Goal: Navigation & Orientation: Find specific page/section

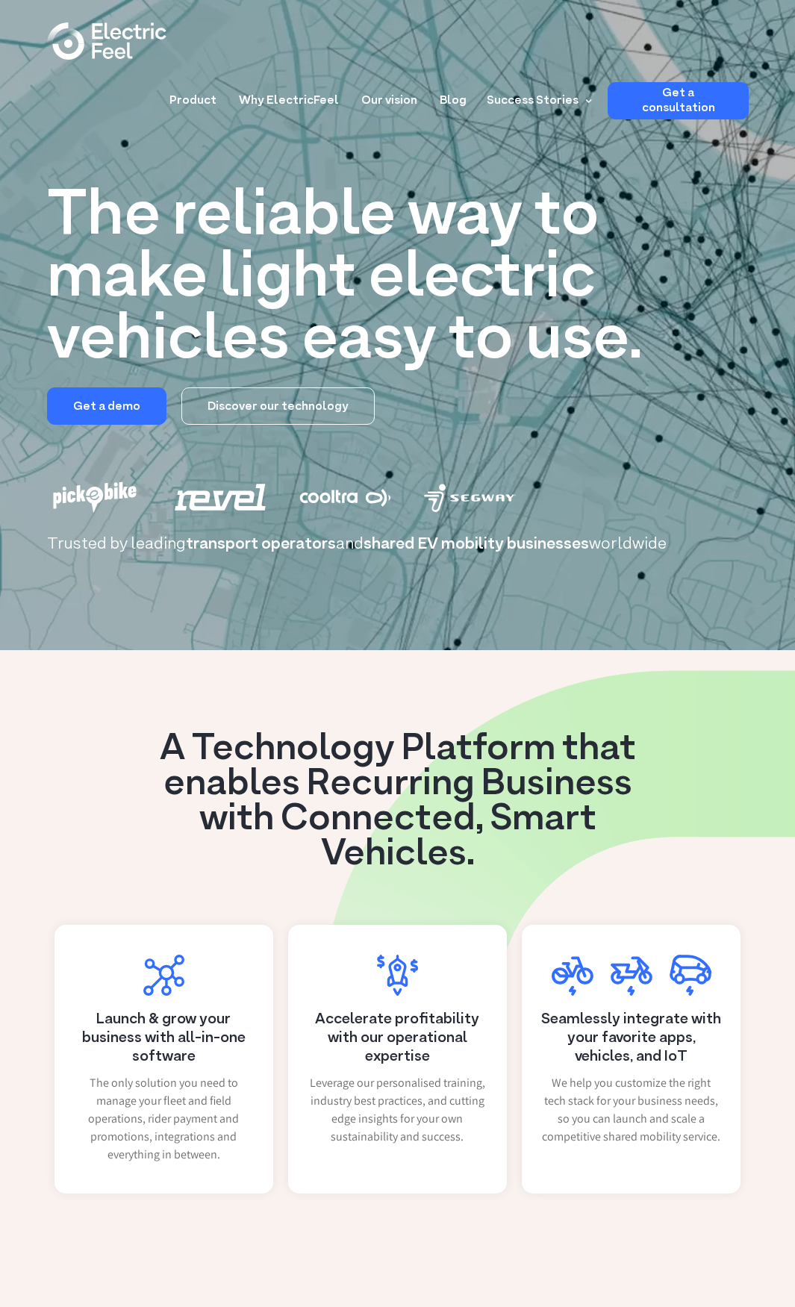
click at [494, 894] on div "A Technology Platform that enables Recurring Business with Connected, Smart Veh…" at bounding box center [398, 926] width 702 height 536
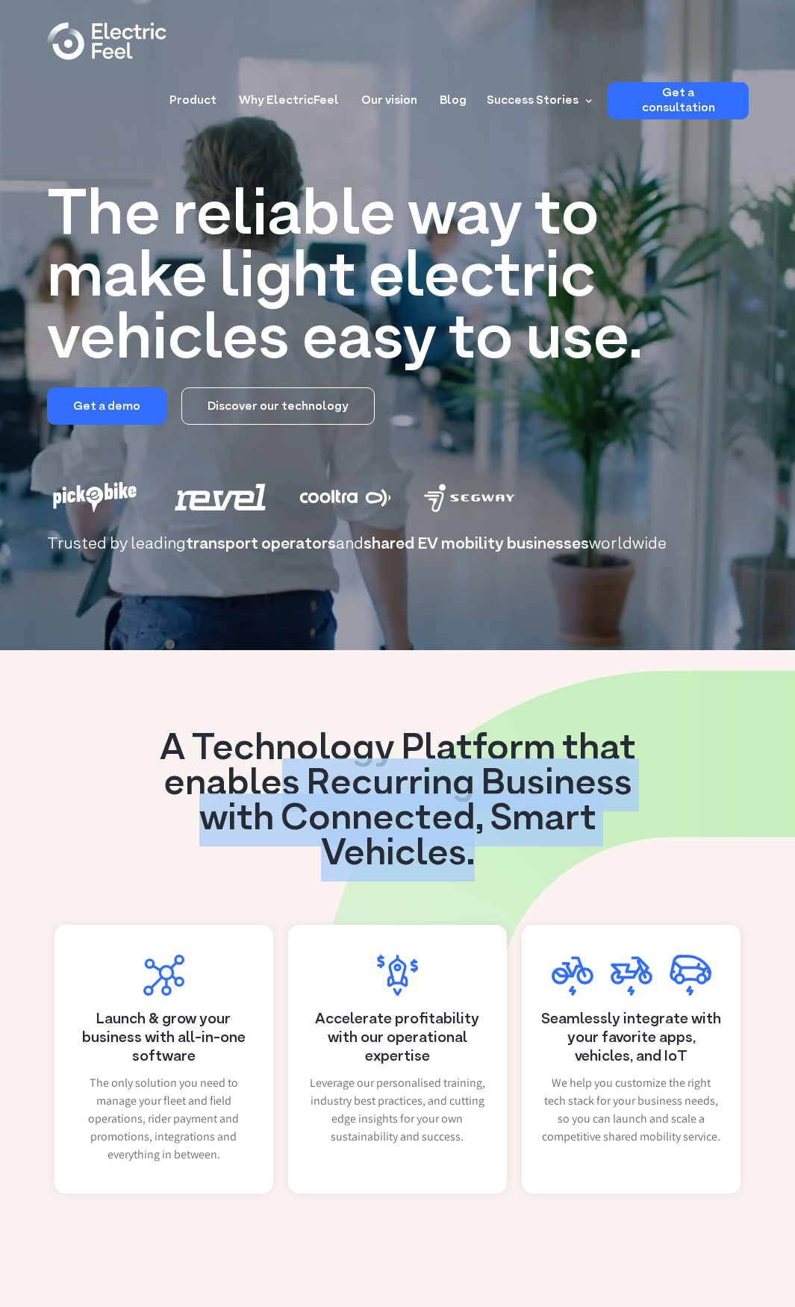
drag, startPoint x: 494, startPoint y: 871, endPoint x: 286, endPoint y: 790, distance: 223.6
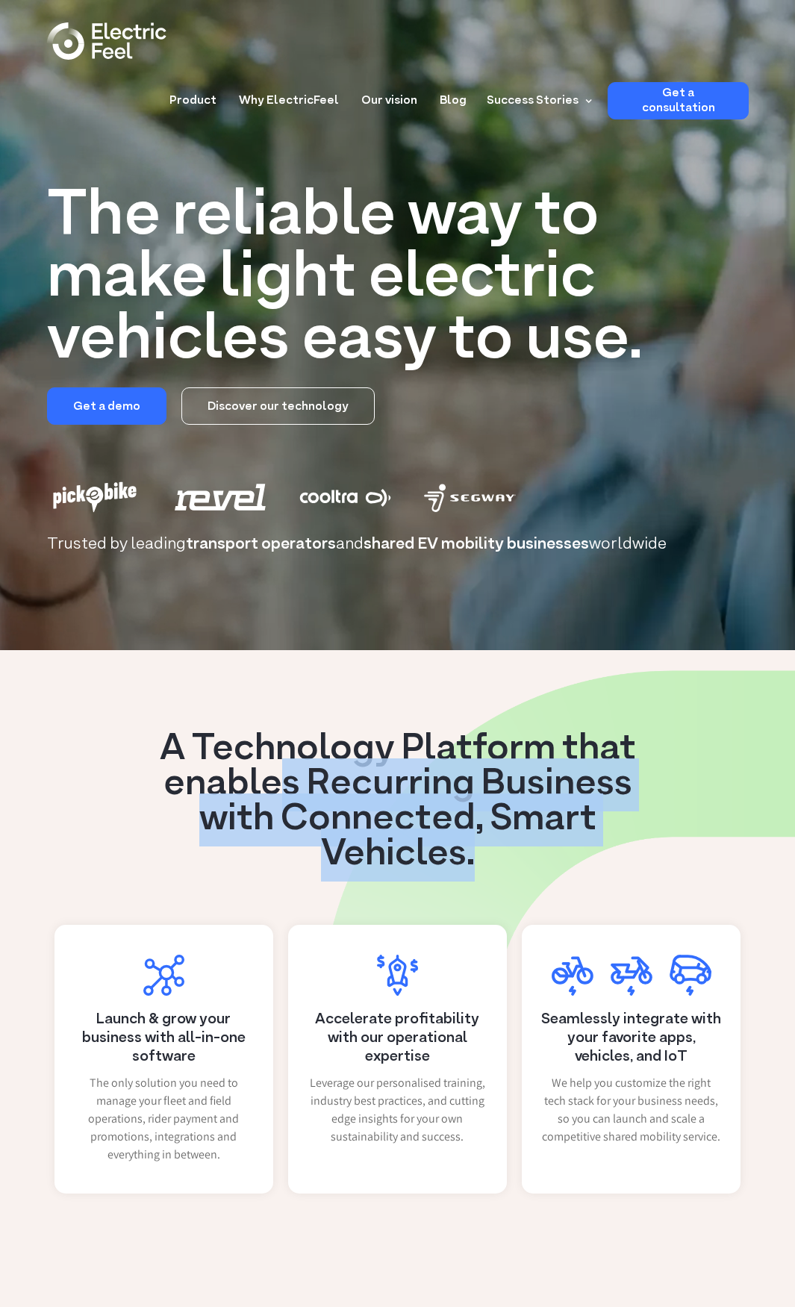
click at [286, 790] on h3 "A Technology Platform that enables Recurring Business with Connected, Smart Veh…" at bounding box center [397, 802] width 526 height 140
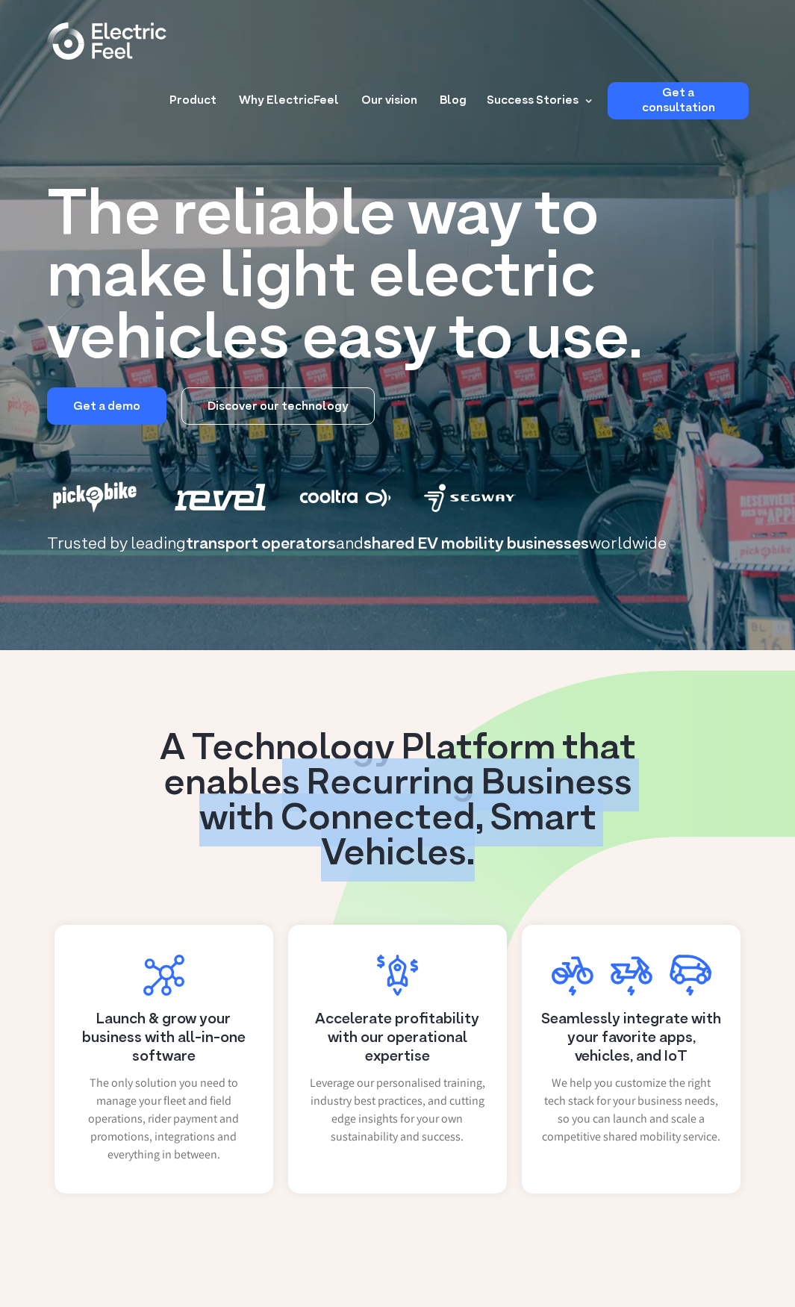
click at [286, 790] on h3 "A Technology Platform that enables Recurring Business with Connected, Smart Veh…" at bounding box center [397, 802] width 526 height 140
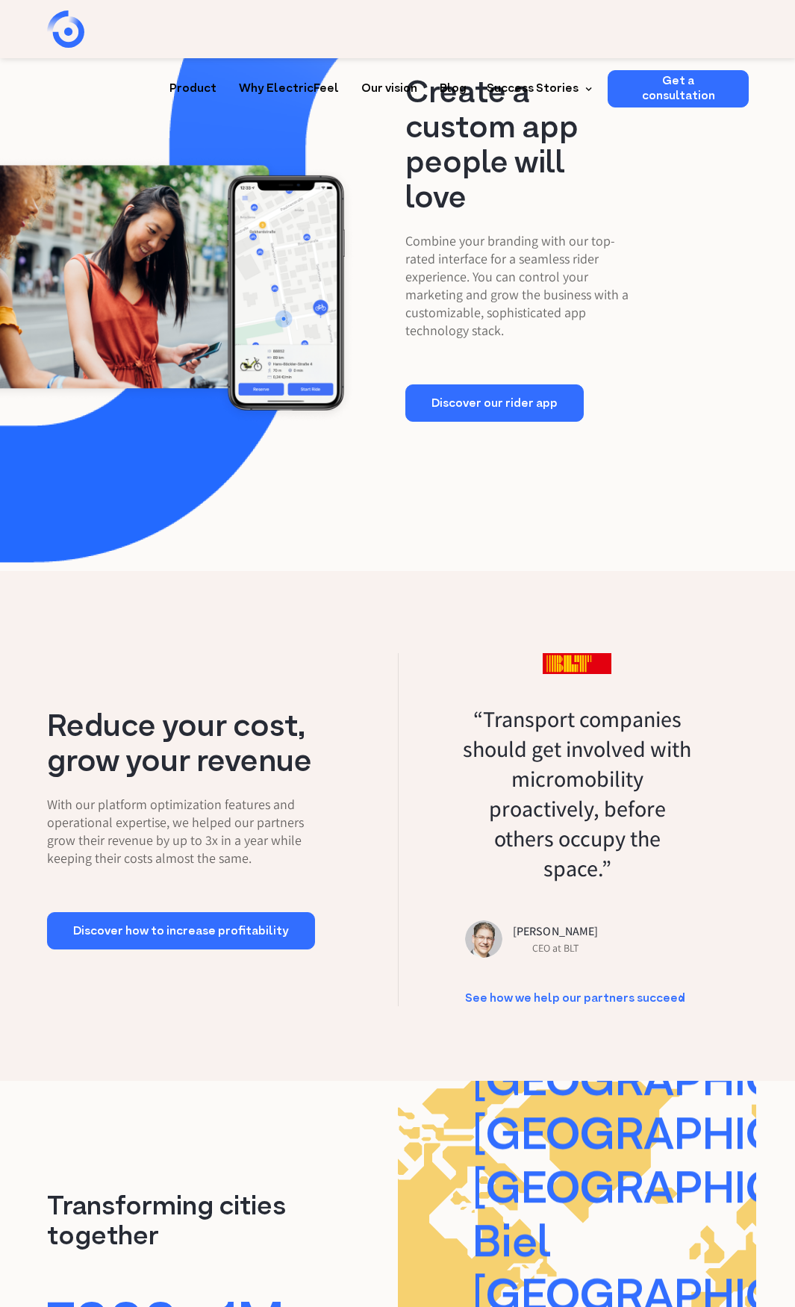
scroll to position [2239, 0]
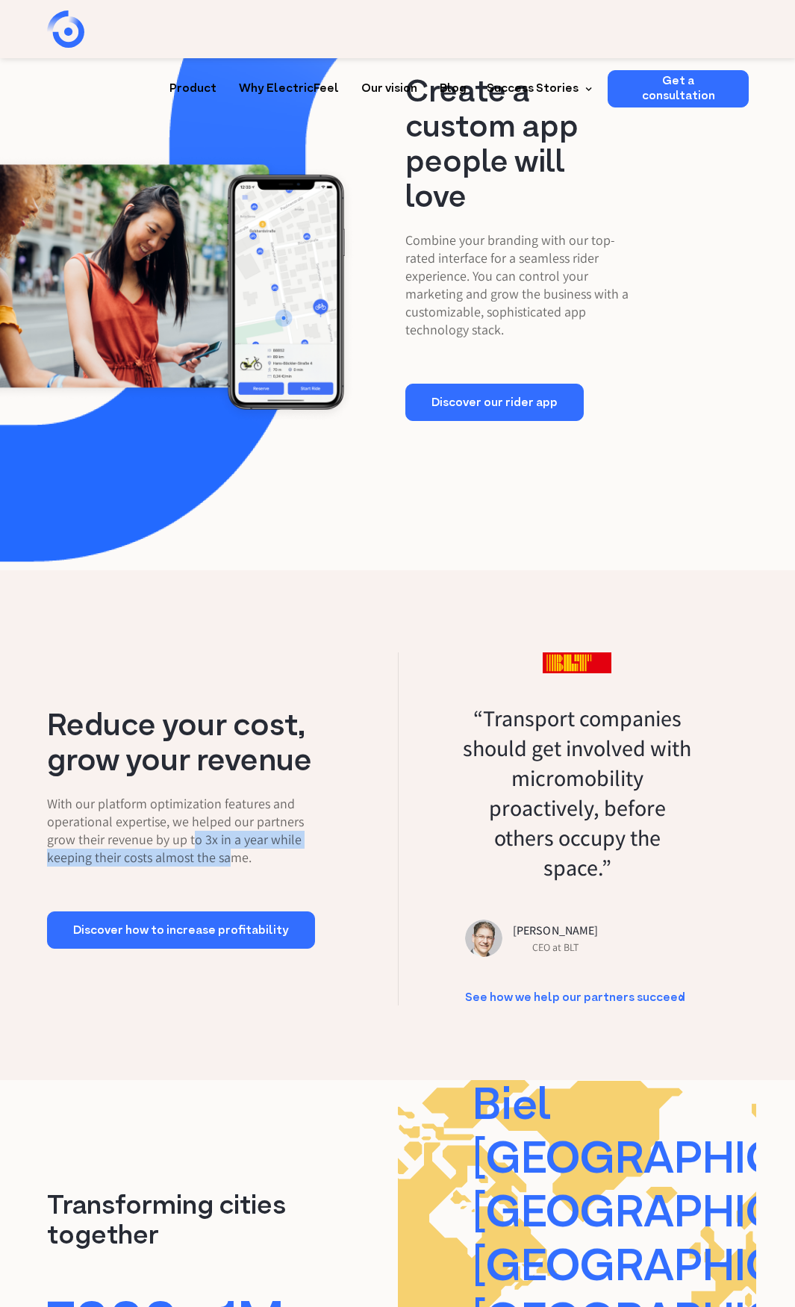
drag, startPoint x: 191, startPoint y: 808, endPoint x: 179, endPoint y: 802, distance: 13.4
click at [180, 803] on p "With our platform optimization features and operational expertise, we helped ou…" at bounding box center [186, 831] width 279 height 72
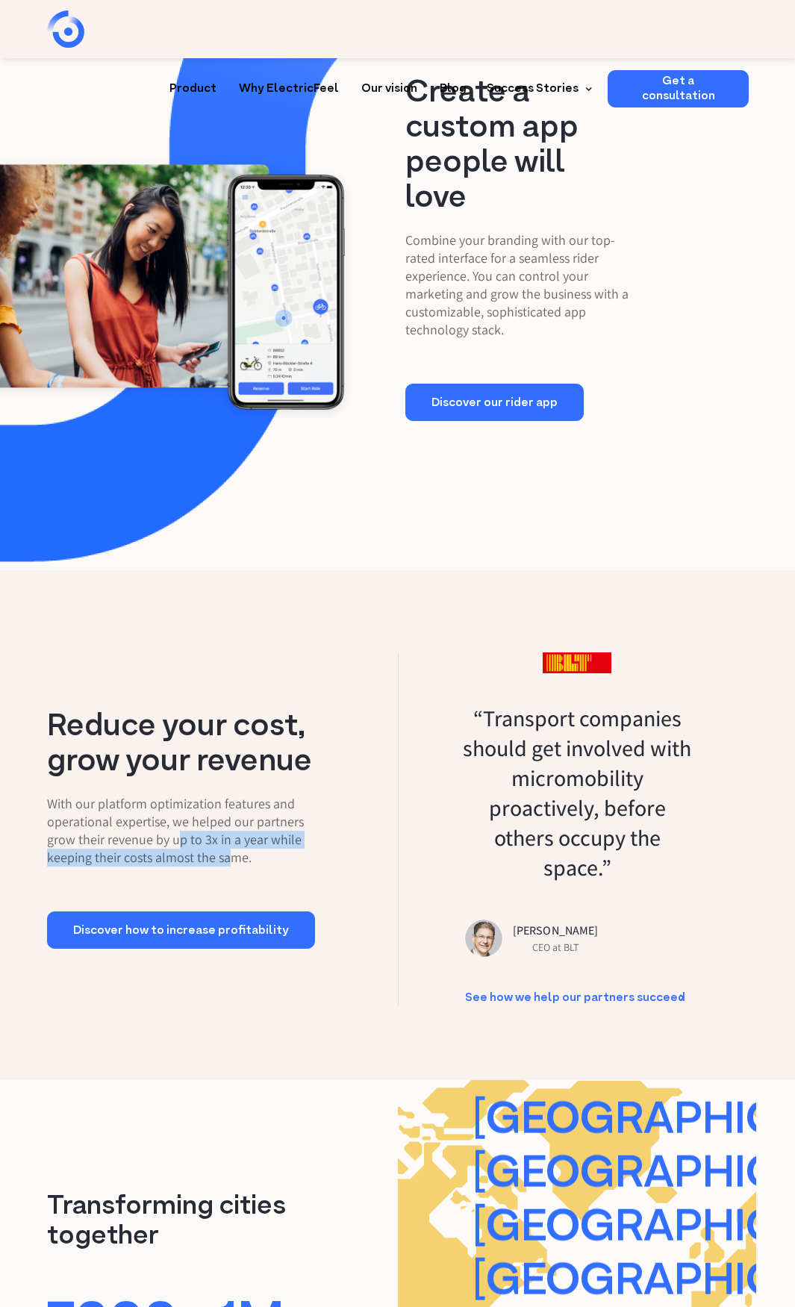
click at [178, 802] on p "With our platform optimization features and operational expertise, we helped ou…" at bounding box center [186, 831] width 279 height 72
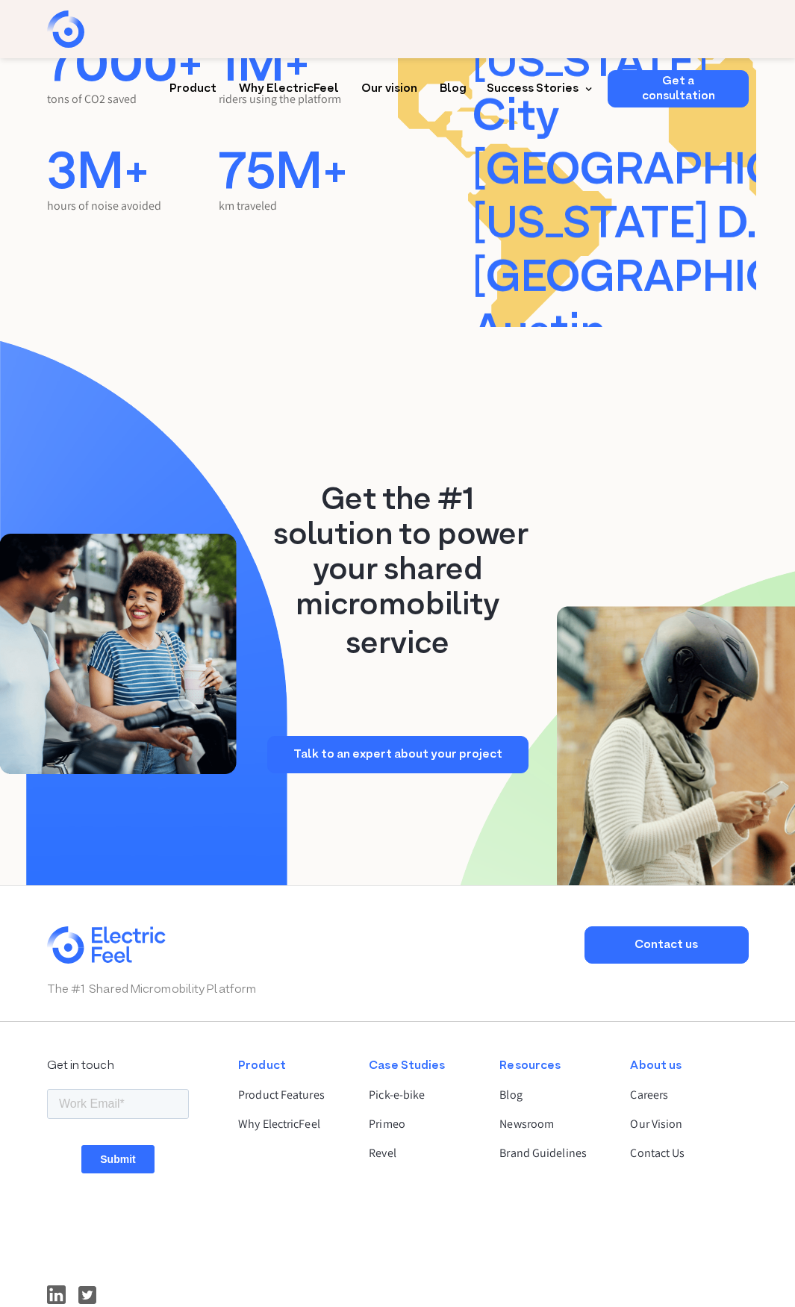
scroll to position [3671, 0]
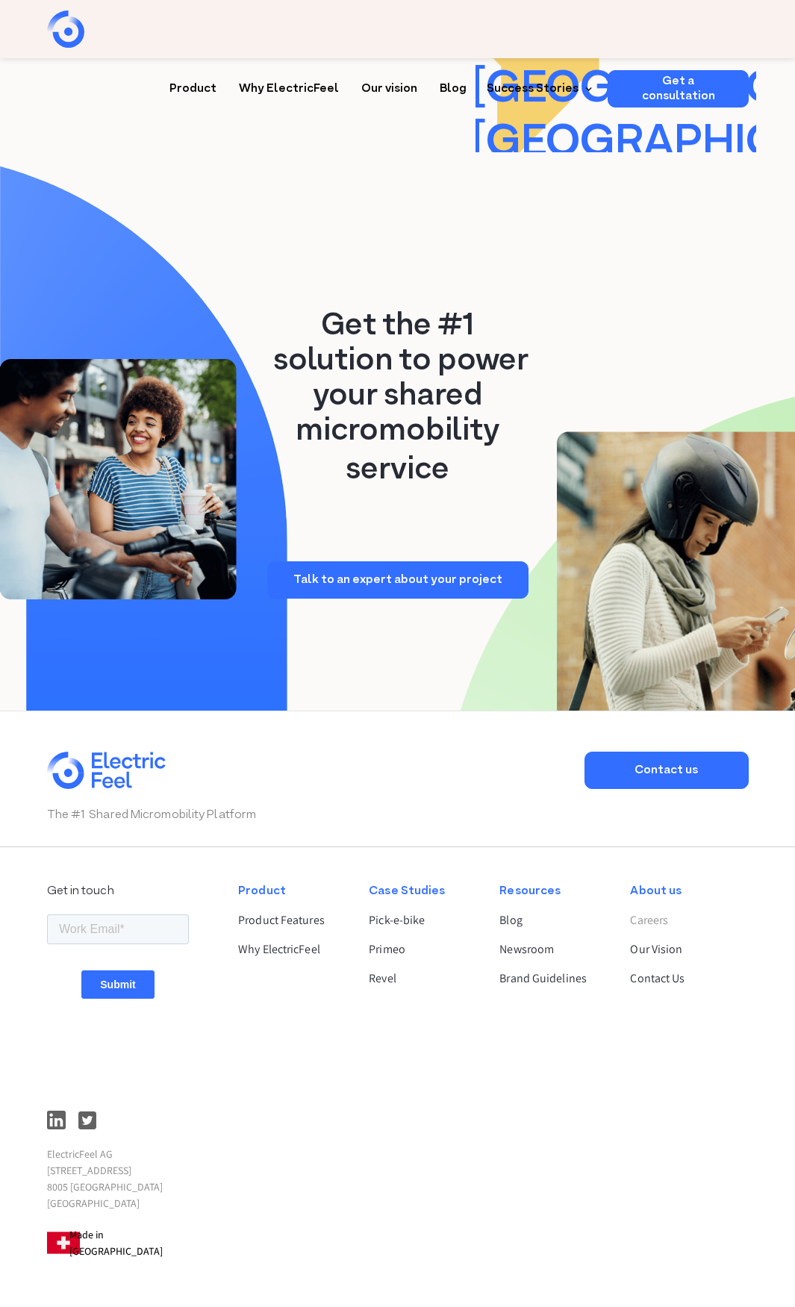
click at [666, 911] on link "Careers" at bounding box center [682, 920] width 105 height 18
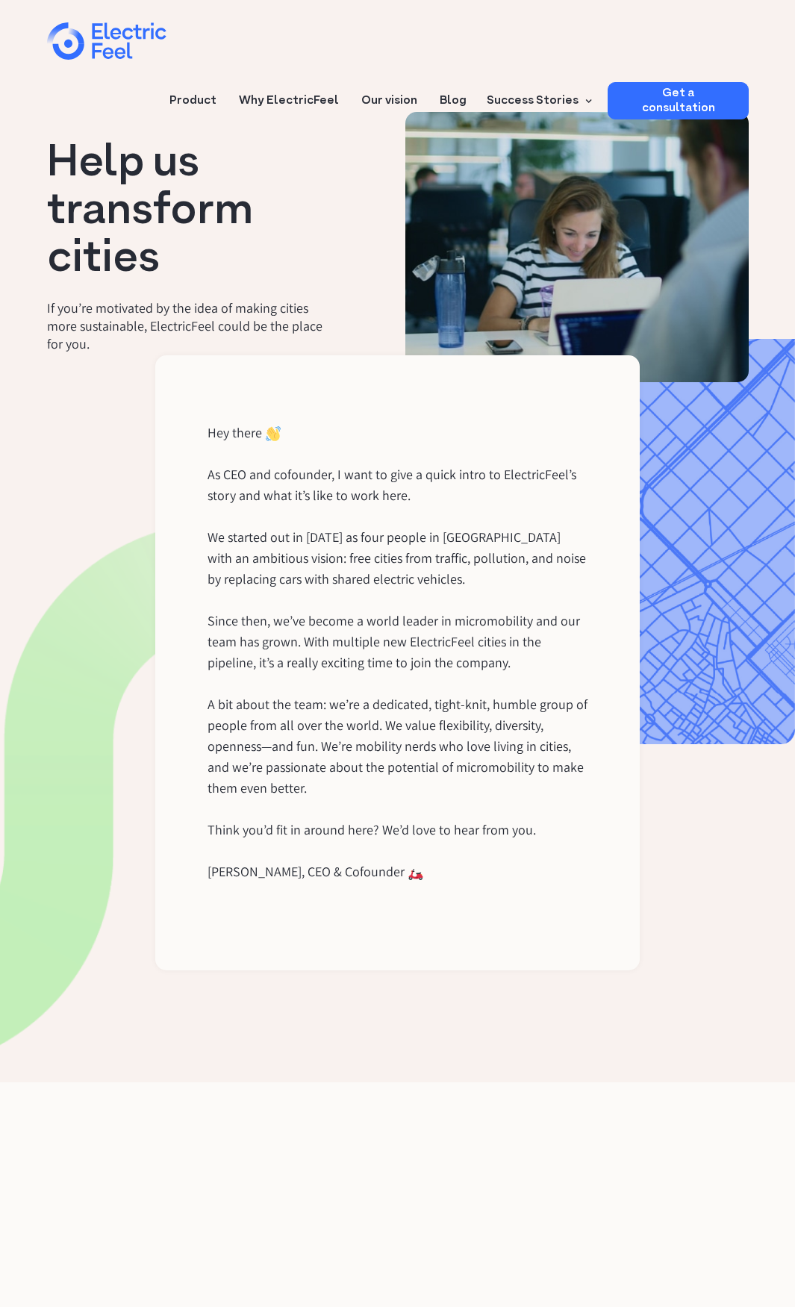
click at [265, 295] on div "Help us transform cities If you’re motivated by the idea of making cities more …" at bounding box center [219, 247] width 358 height 212
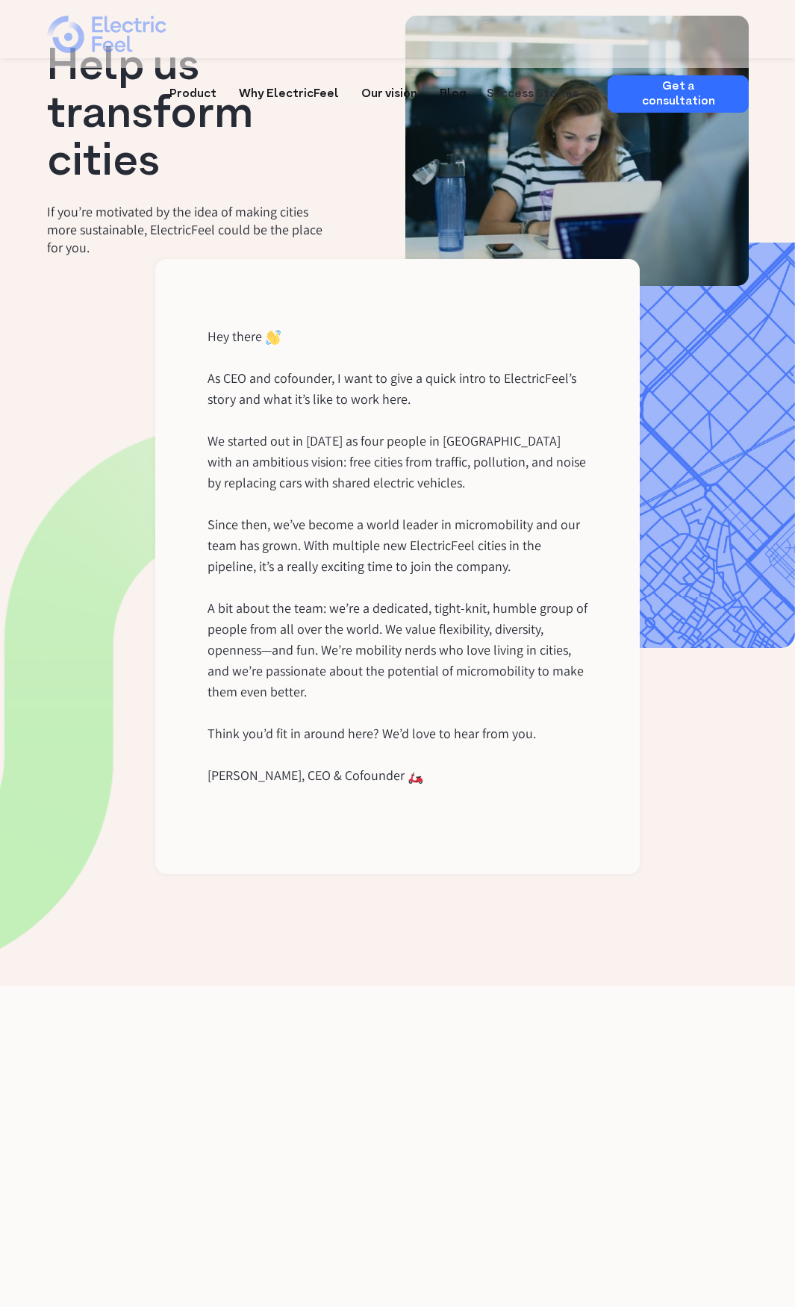
scroll to position [299, 0]
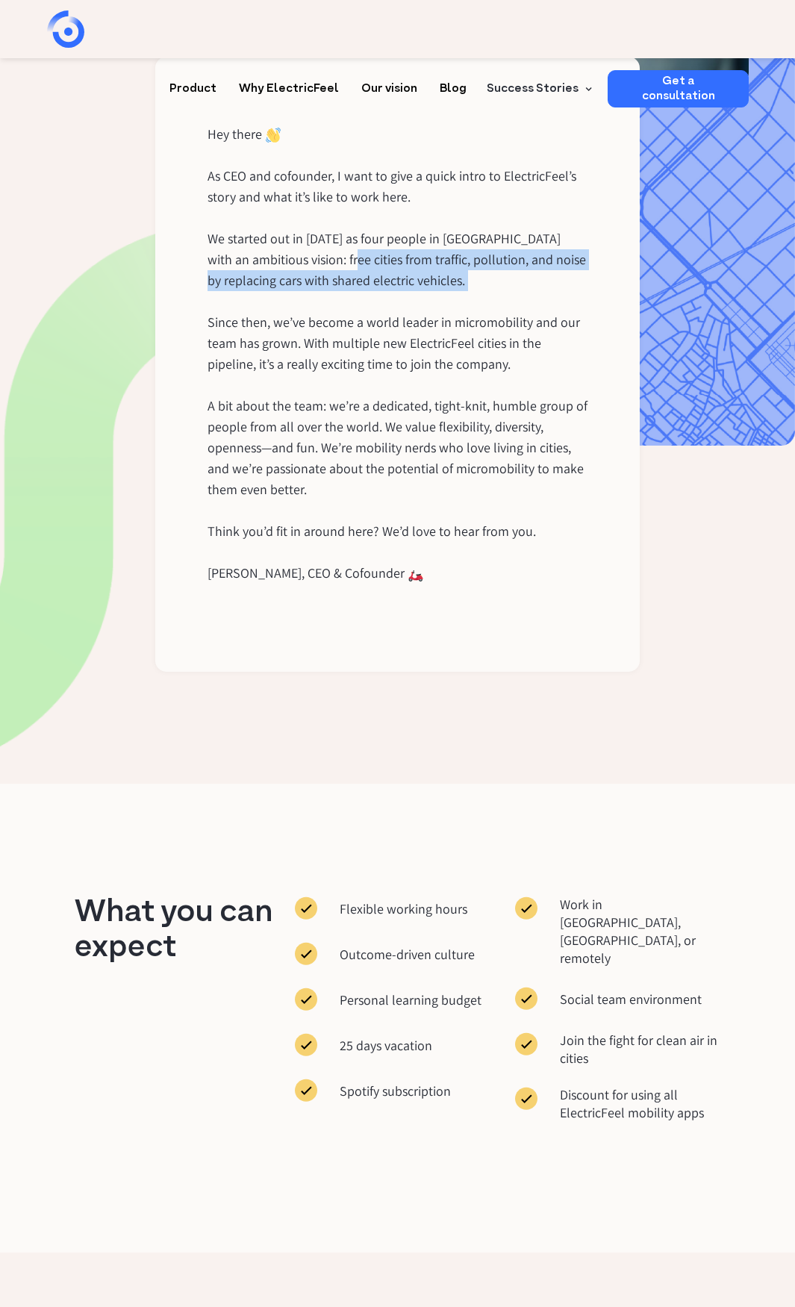
drag, startPoint x: 318, startPoint y: 253, endPoint x: 343, endPoint y: 305, distance: 57.1
click at [343, 305] on p "As CEO and cofounder, I want to give a quick intro to ElectricFeel’s story and …" at bounding box center [397, 354] width 381 height 376
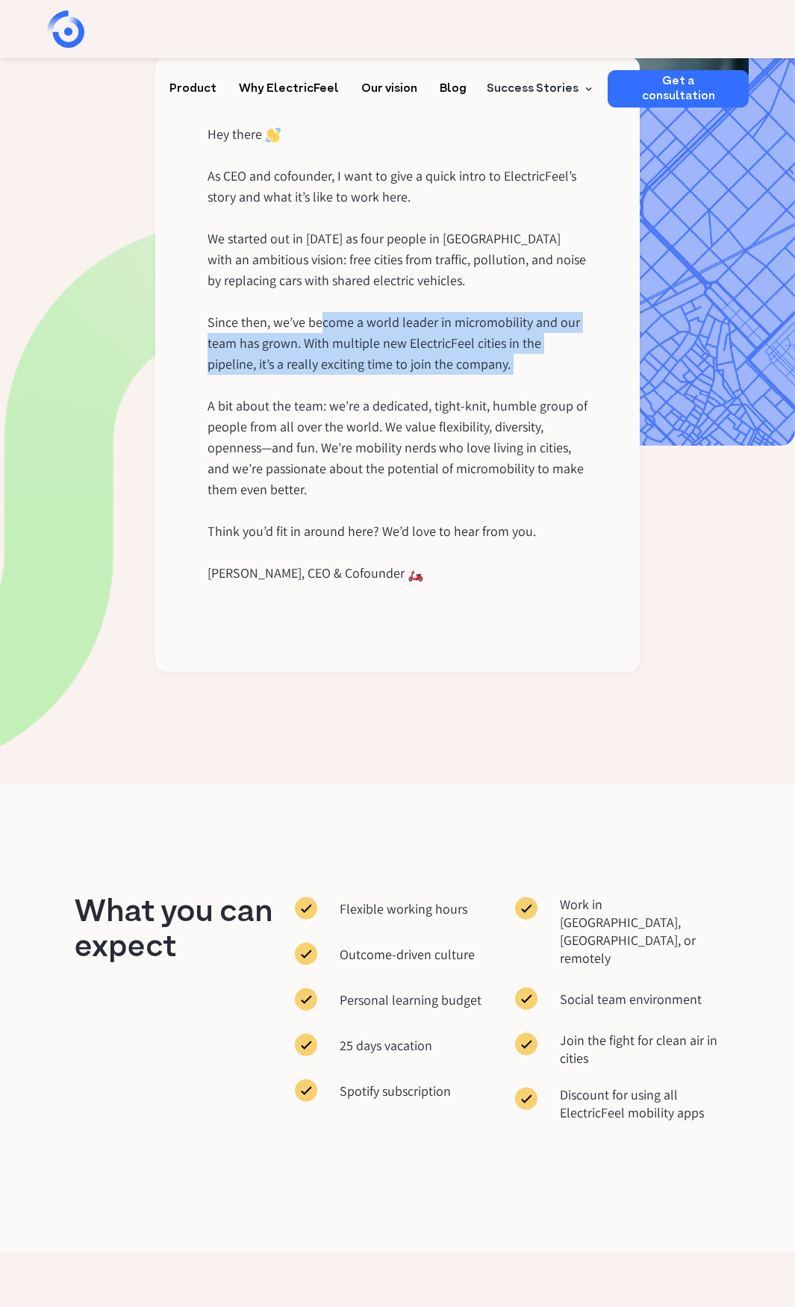
drag, startPoint x: 319, startPoint y: 318, endPoint x: 397, endPoint y: 407, distance: 118.5
click at [382, 395] on p "As CEO and cofounder, I want to give a quick intro to ElectricFeel’s story and …" at bounding box center [397, 354] width 381 height 376
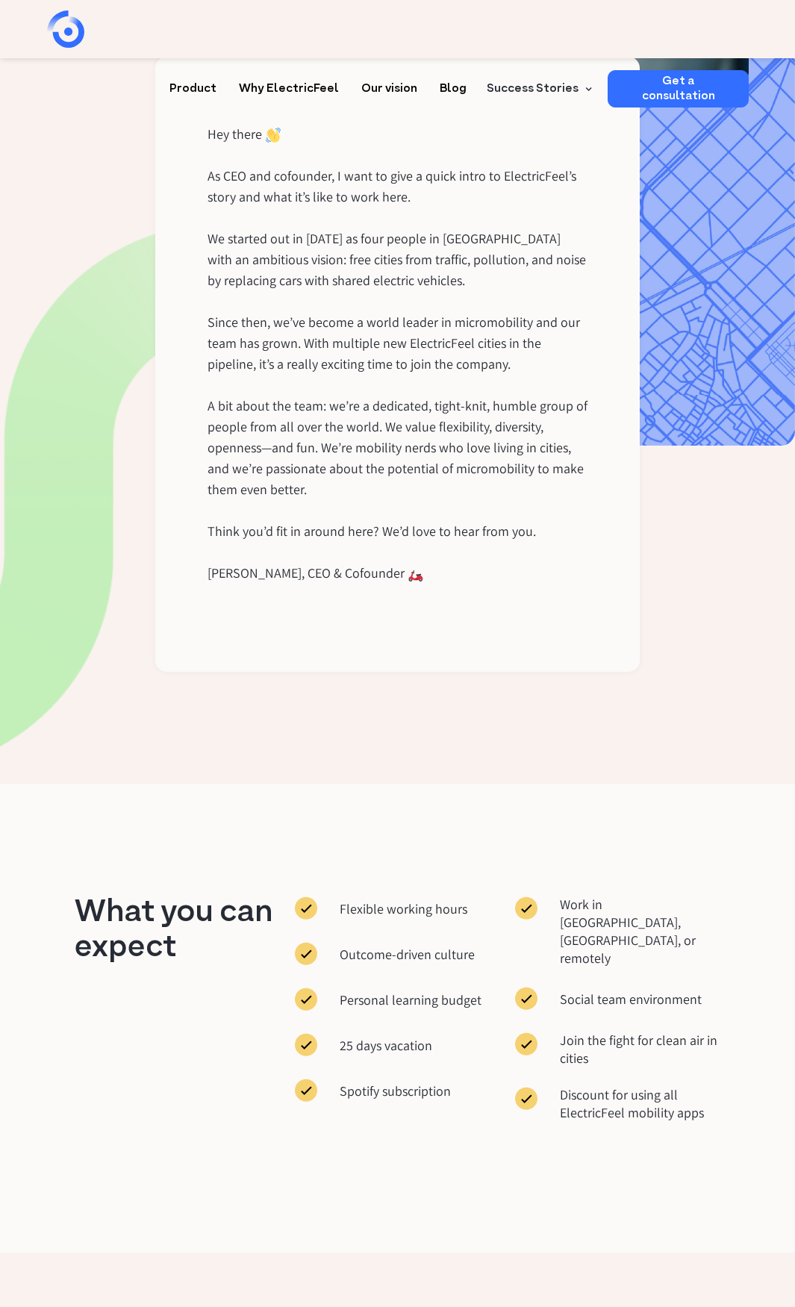
click at [405, 407] on p "As CEO and cofounder, I want to give a quick intro to ElectricFeel’s story and …" at bounding box center [397, 354] width 381 height 376
drag, startPoint x: 431, startPoint y: 458, endPoint x: 399, endPoint y: 475, distance: 36.4
click at [399, 475] on p "As CEO and cofounder, I want to give a quick intro to ElectricFeel’s story and …" at bounding box center [397, 354] width 381 height 376
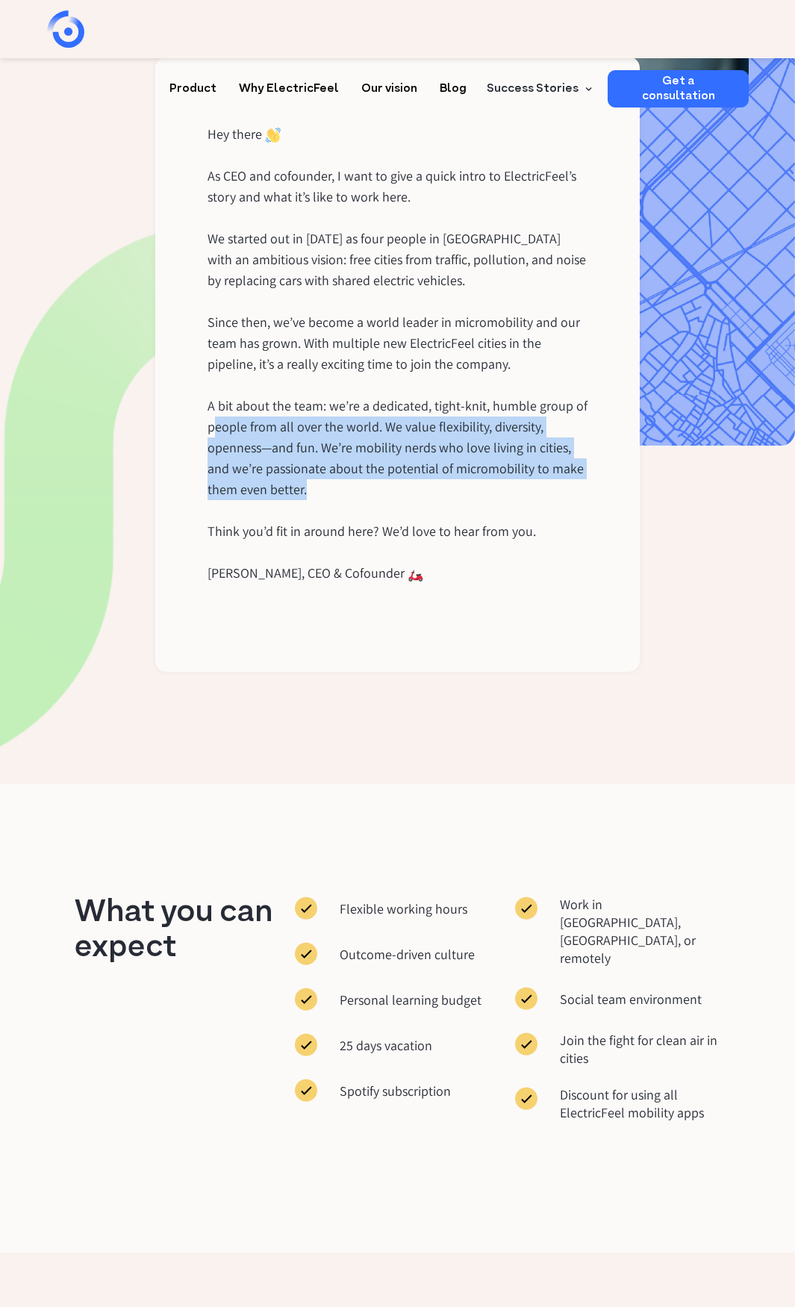
drag, startPoint x: 408, startPoint y: 496, endPoint x: 213, endPoint y: 419, distance: 209.4
click at [213, 419] on p "As CEO and cofounder, I want to give a quick intro to ElectricFeel’s story and …" at bounding box center [397, 354] width 381 height 376
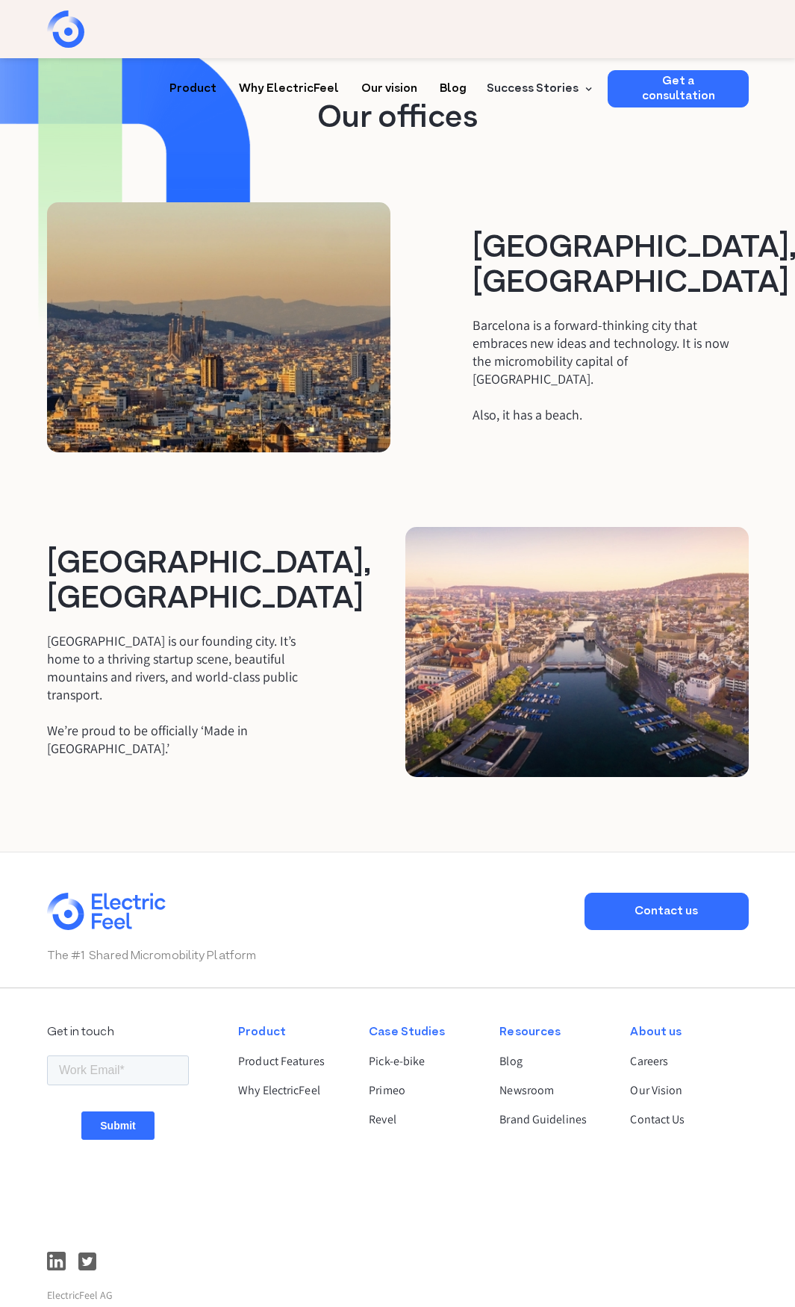
scroll to position [1938, 0]
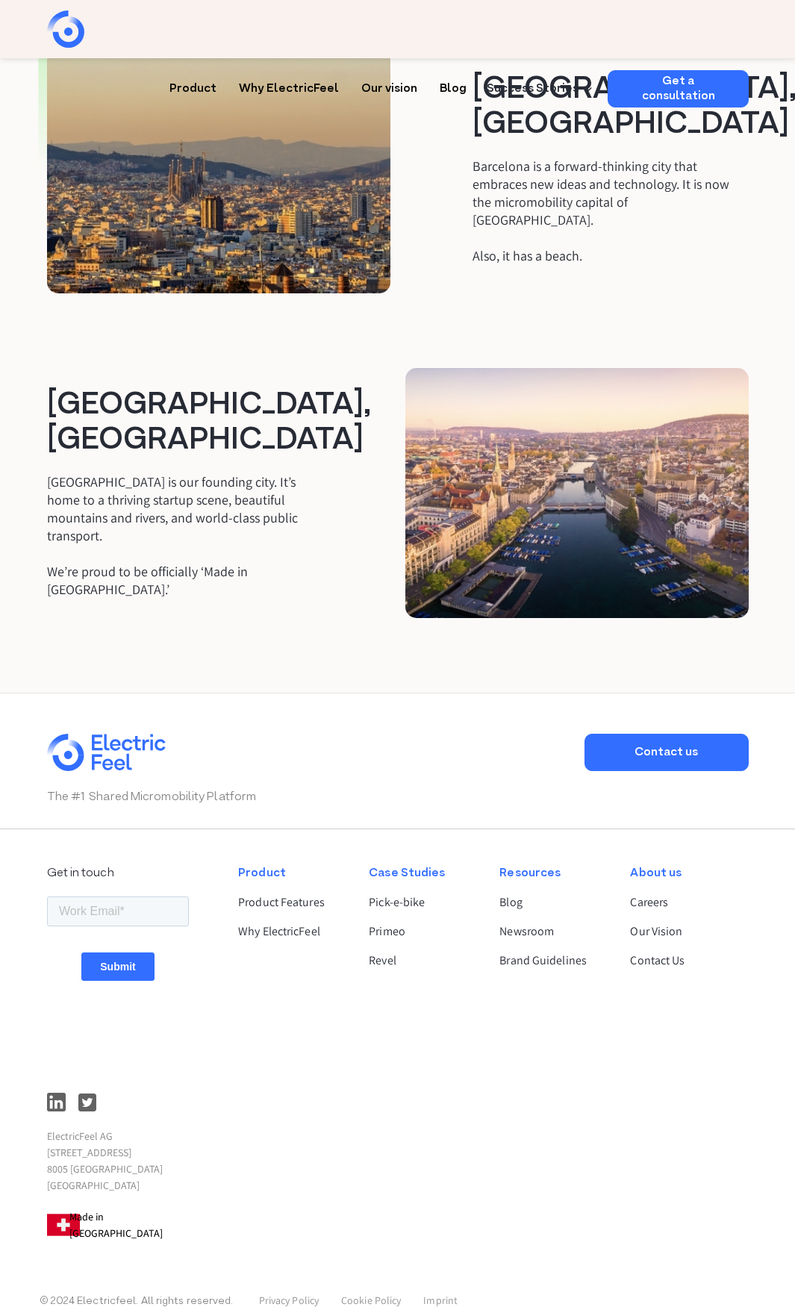
click at [372, 484] on div "[GEOGRAPHIC_DATA], [GEOGRAPHIC_DATA] [GEOGRAPHIC_DATA] is our founding city. It…" at bounding box center [219, 493] width 358 height 210
